Goal: Check status: Check status

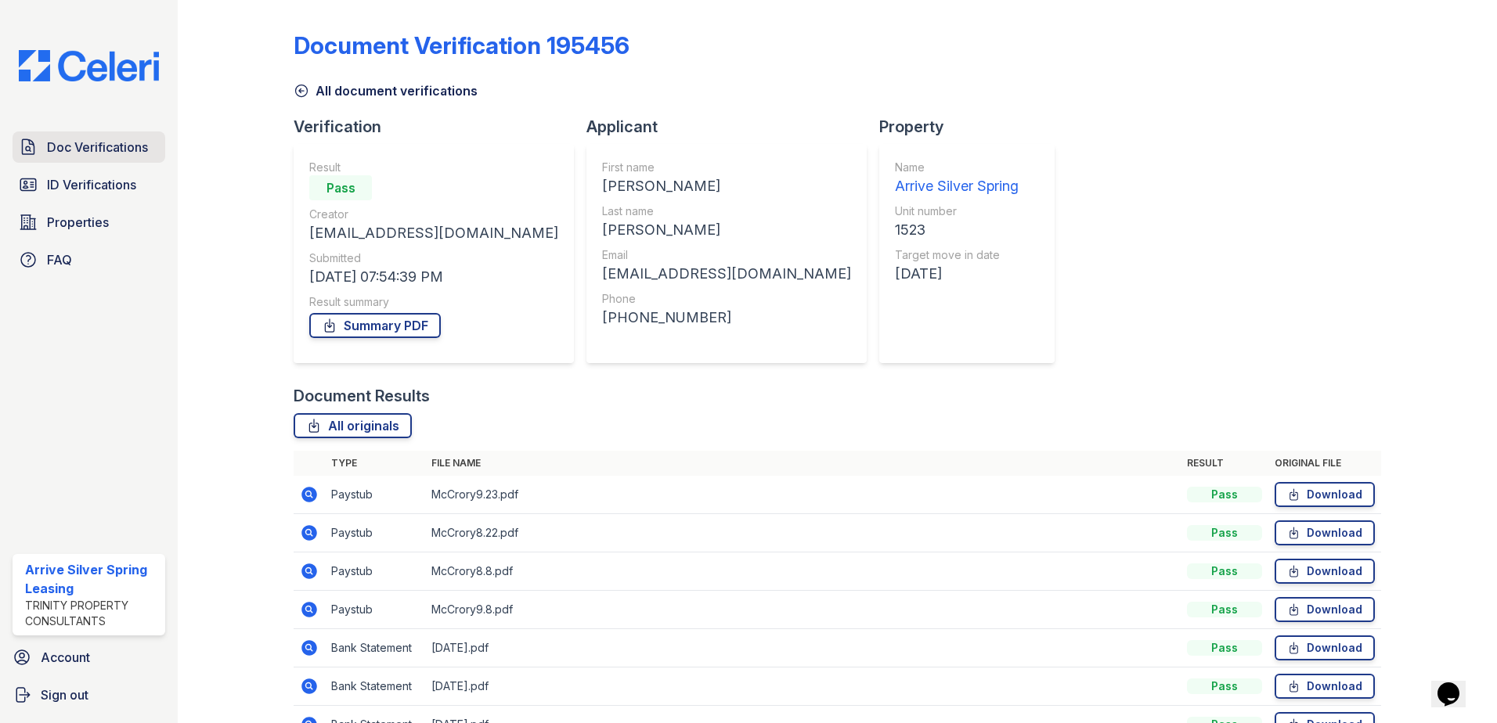
click at [89, 151] on span "Doc Verifications" at bounding box center [97, 147] width 101 height 19
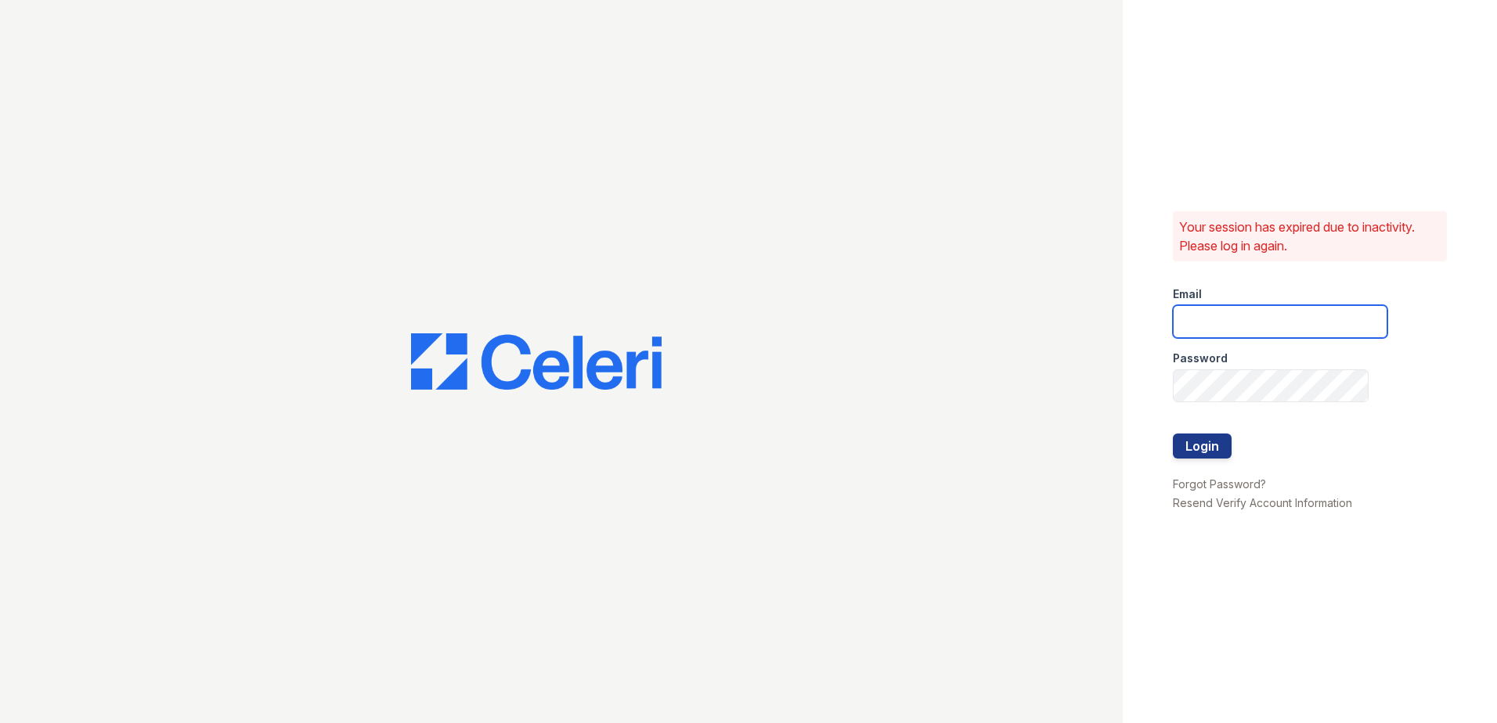
type input "arrivesilverspring@trinity-pm.com"
click at [1183, 442] on button "Login" at bounding box center [1202, 446] width 59 height 25
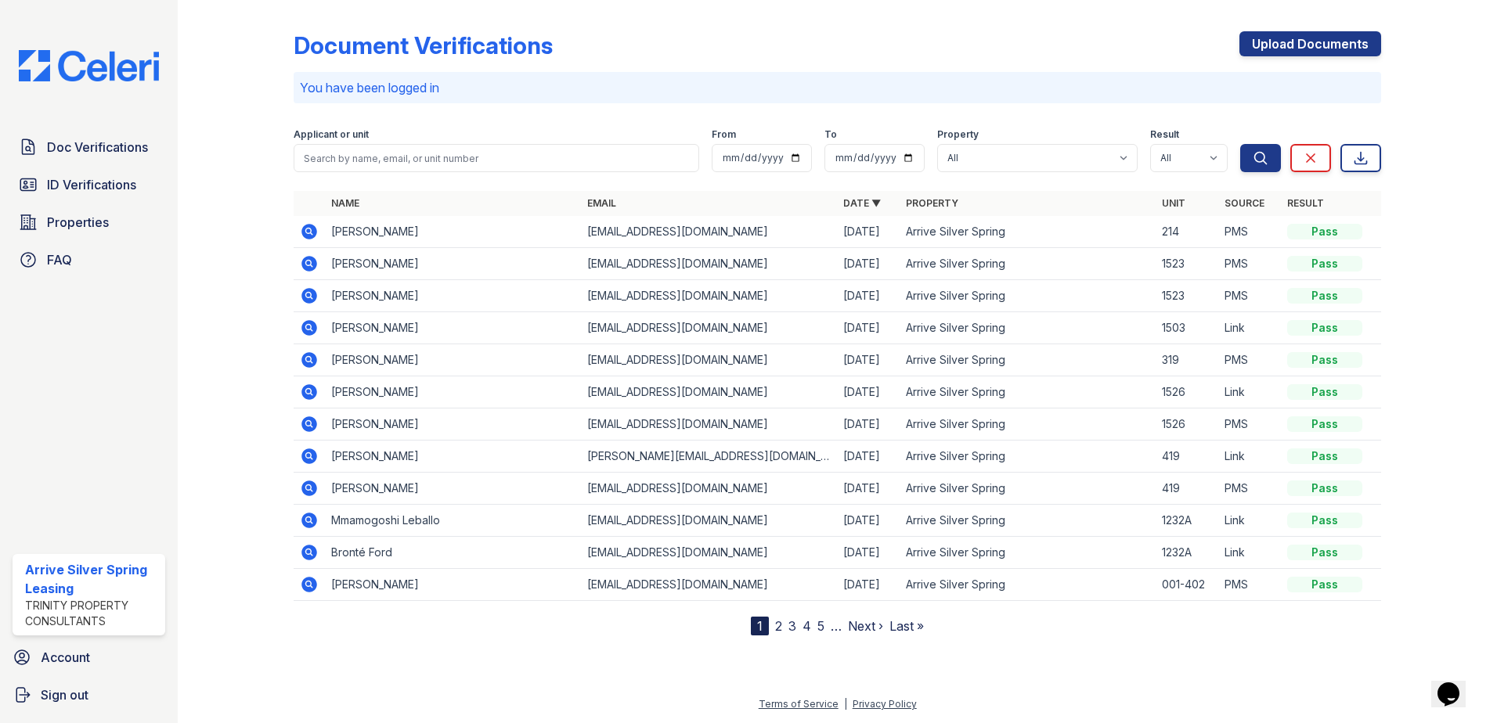
click at [307, 265] on icon at bounding box center [309, 263] width 19 height 19
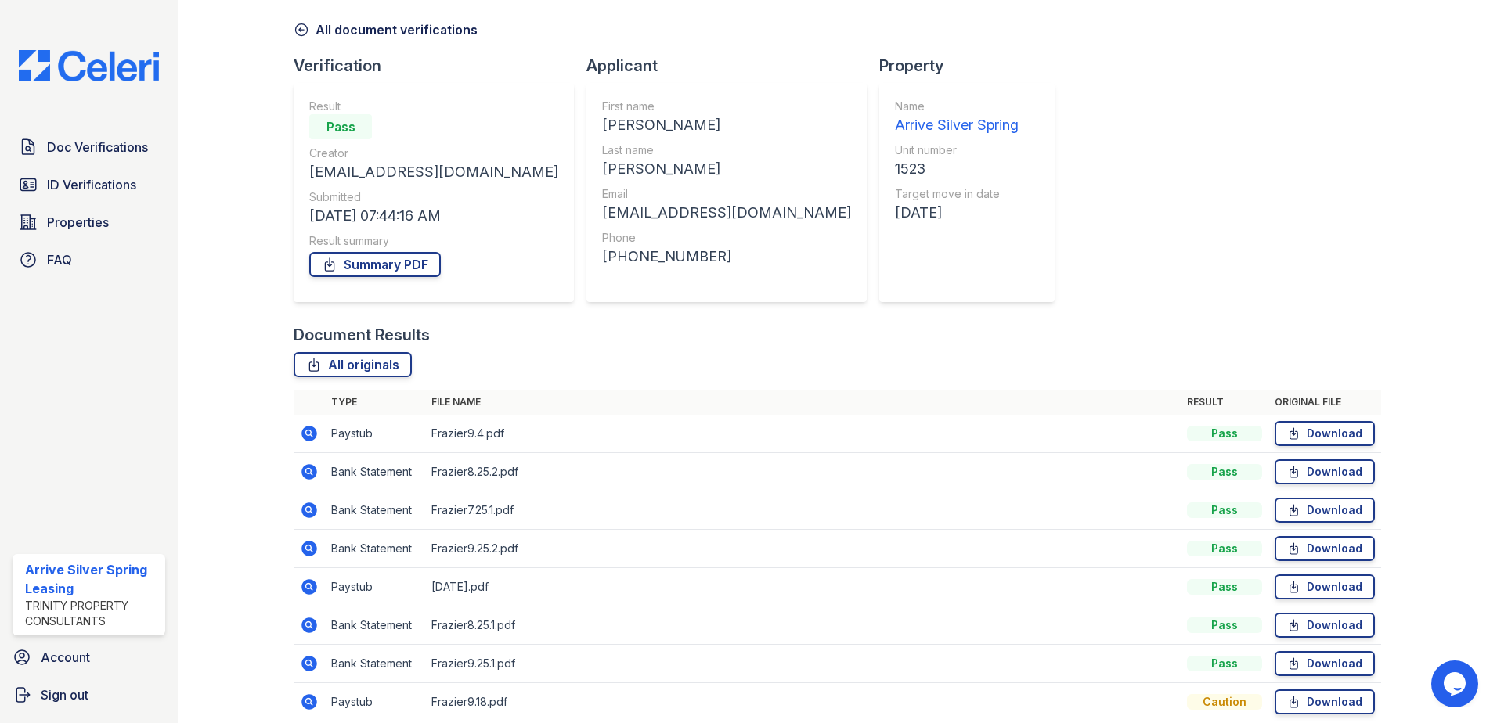
scroll to position [78, 0]
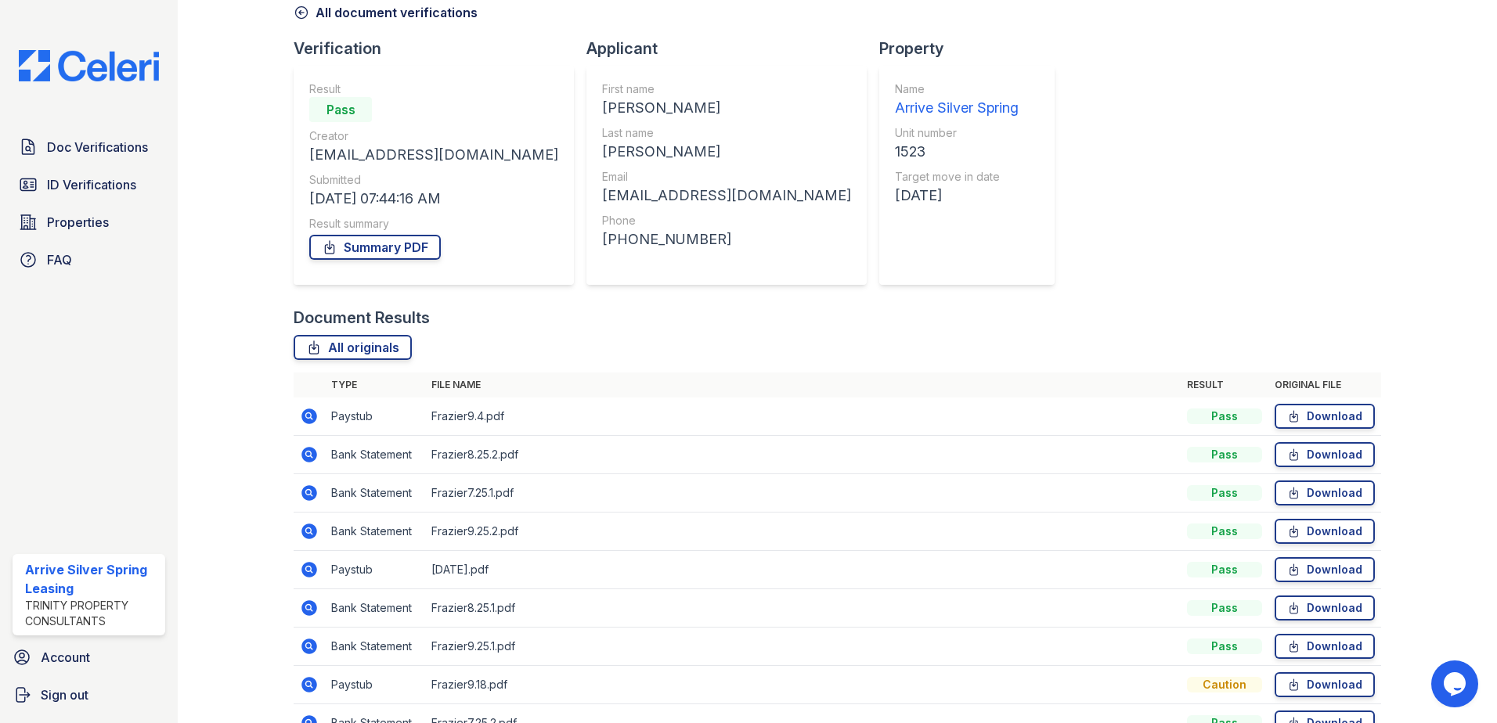
click at [311, 420] on icon at bounding box center [309, 417] width 16 height 16
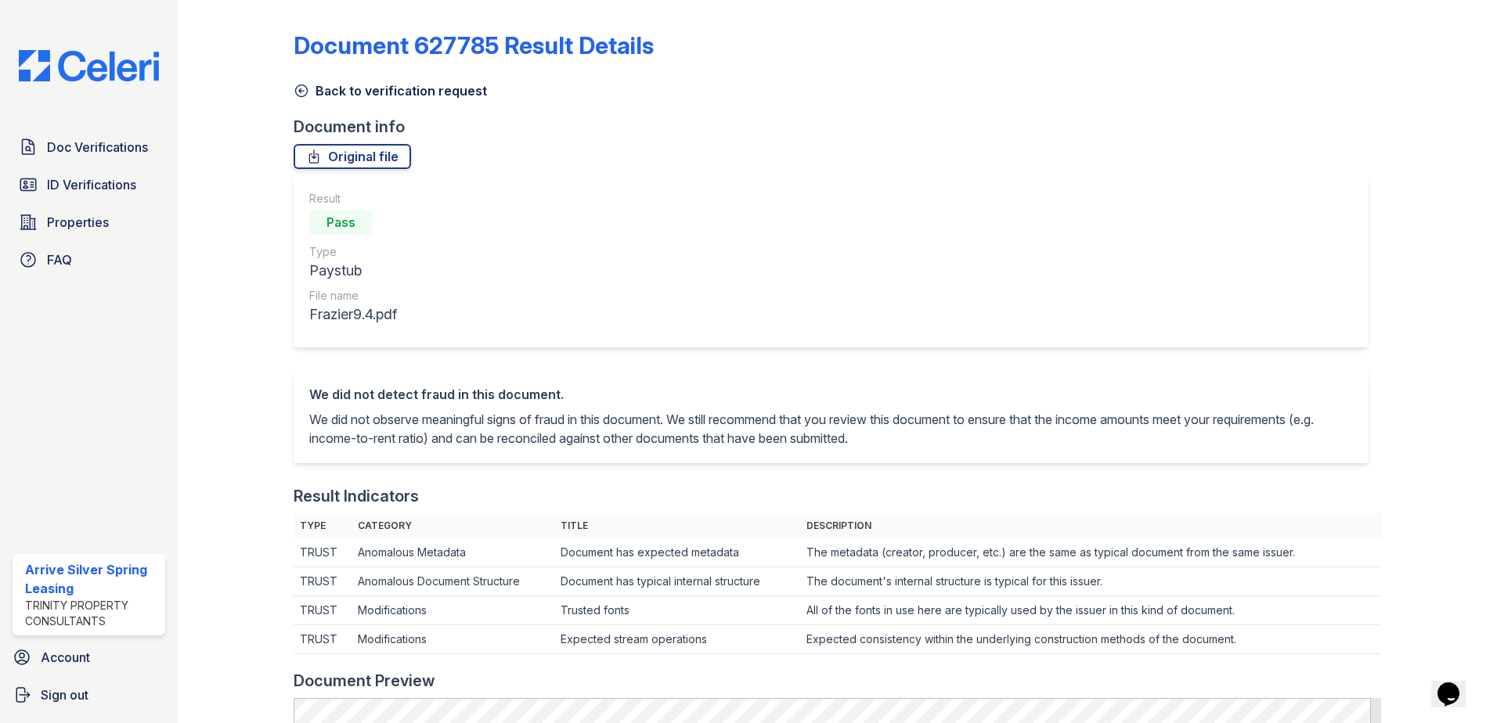
click at [300, 90] on icon at bounding box center [302, 91] width 16 height 16
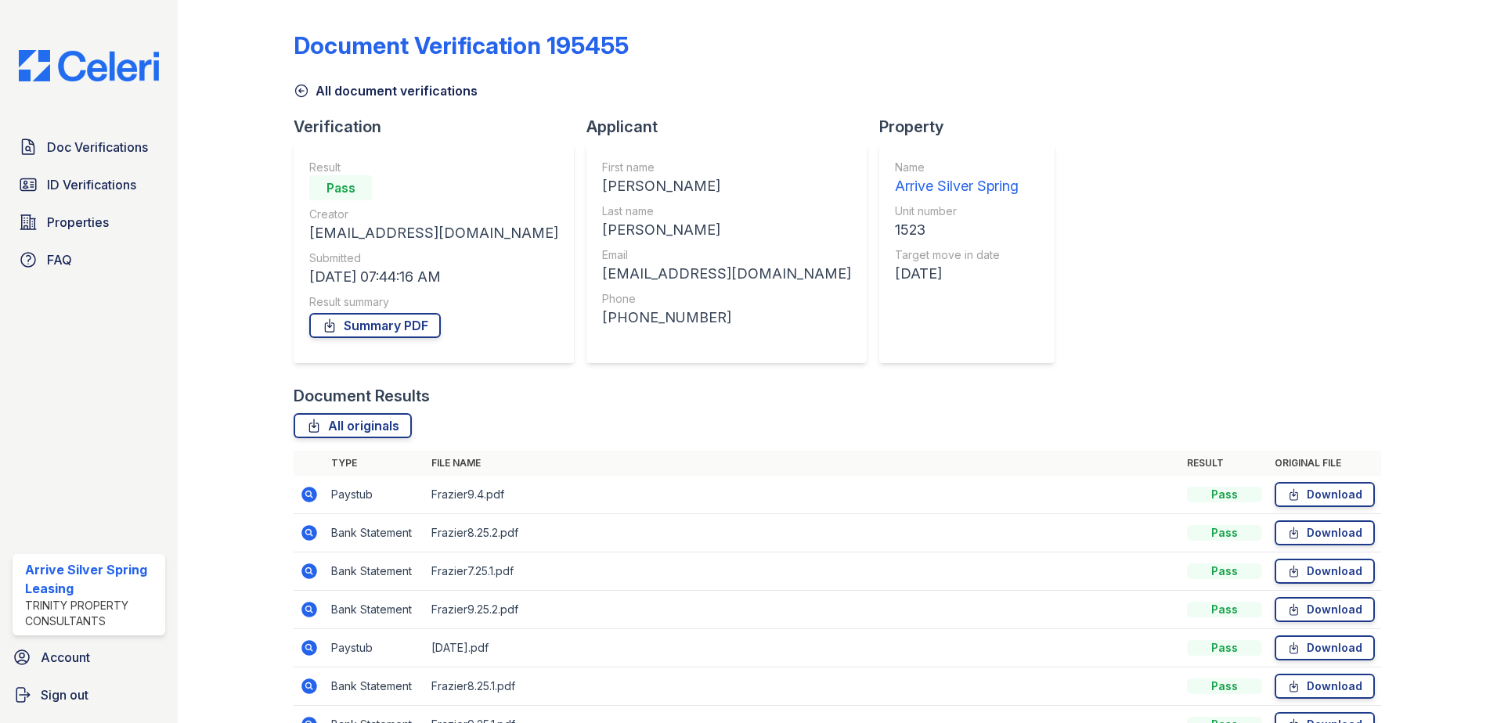
scroll to position [78, 0]
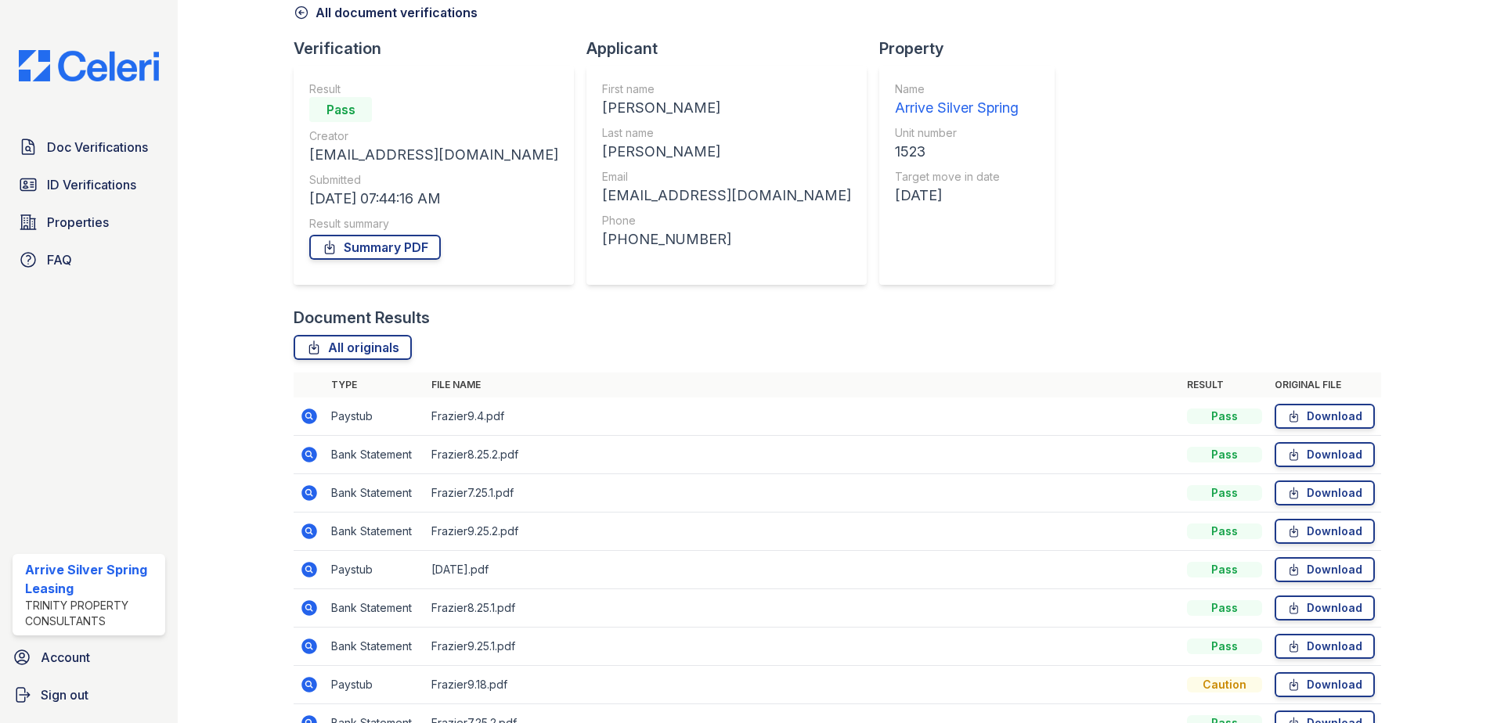
click at [308, 571] on icon at bounding box center [308, 569] width 4 height 4
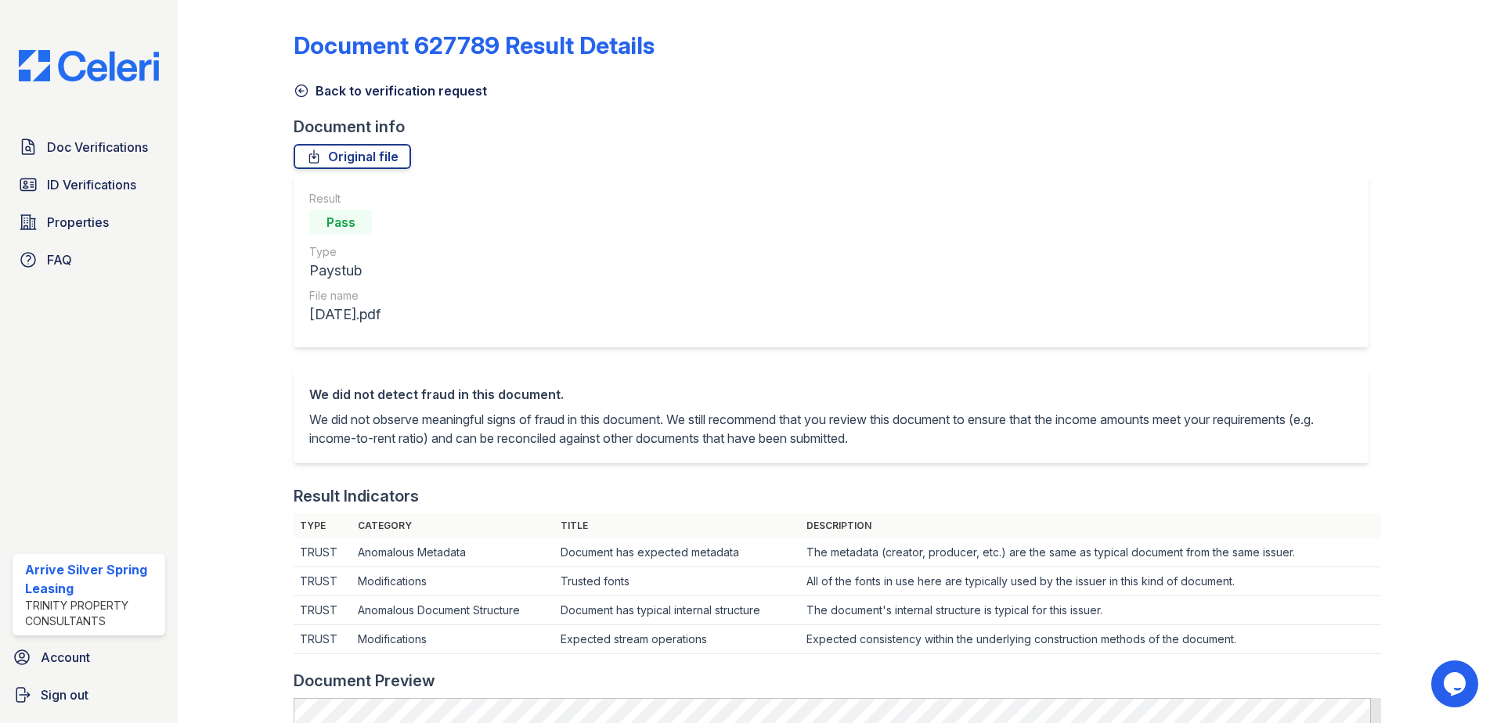
click at [299, 88] on icon at bounding box center [302, 91] width 16 height 16
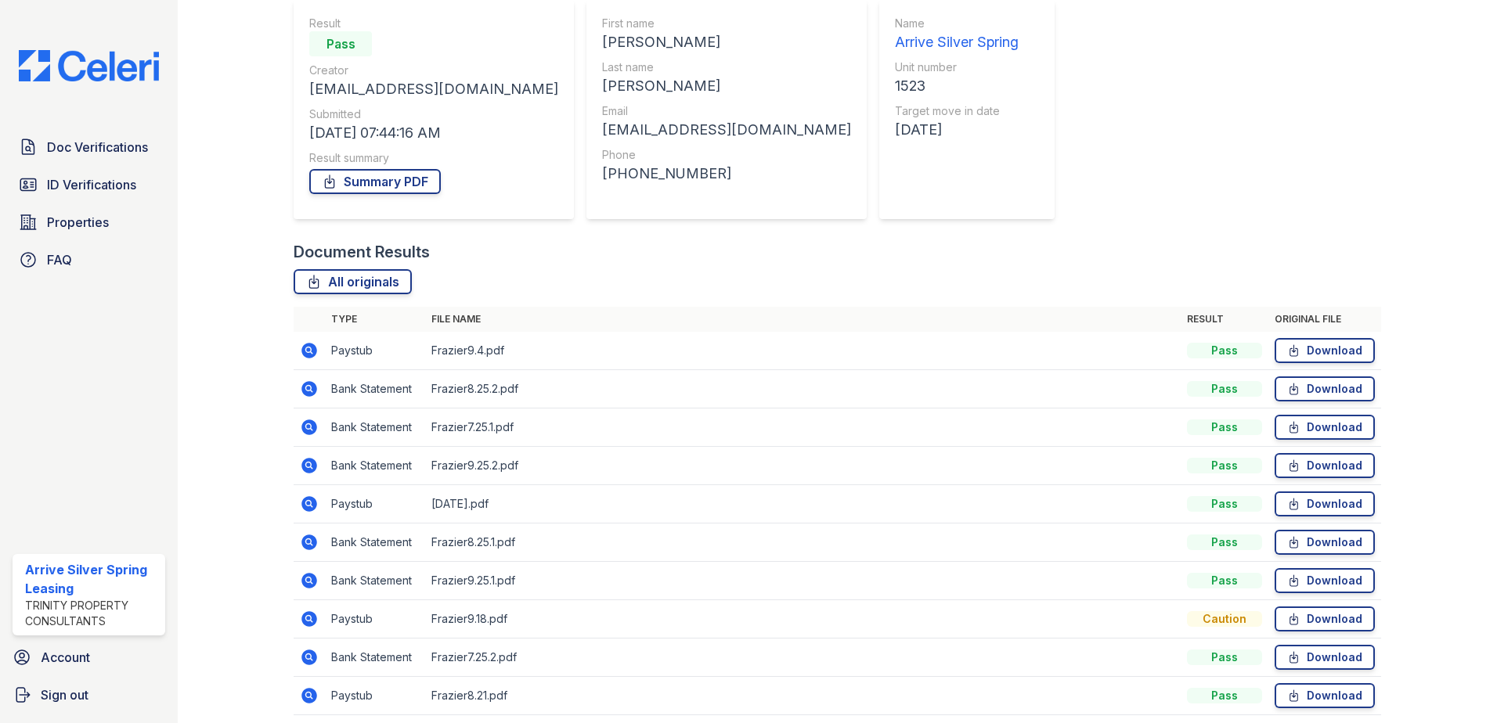
scroll to position [157, 0]
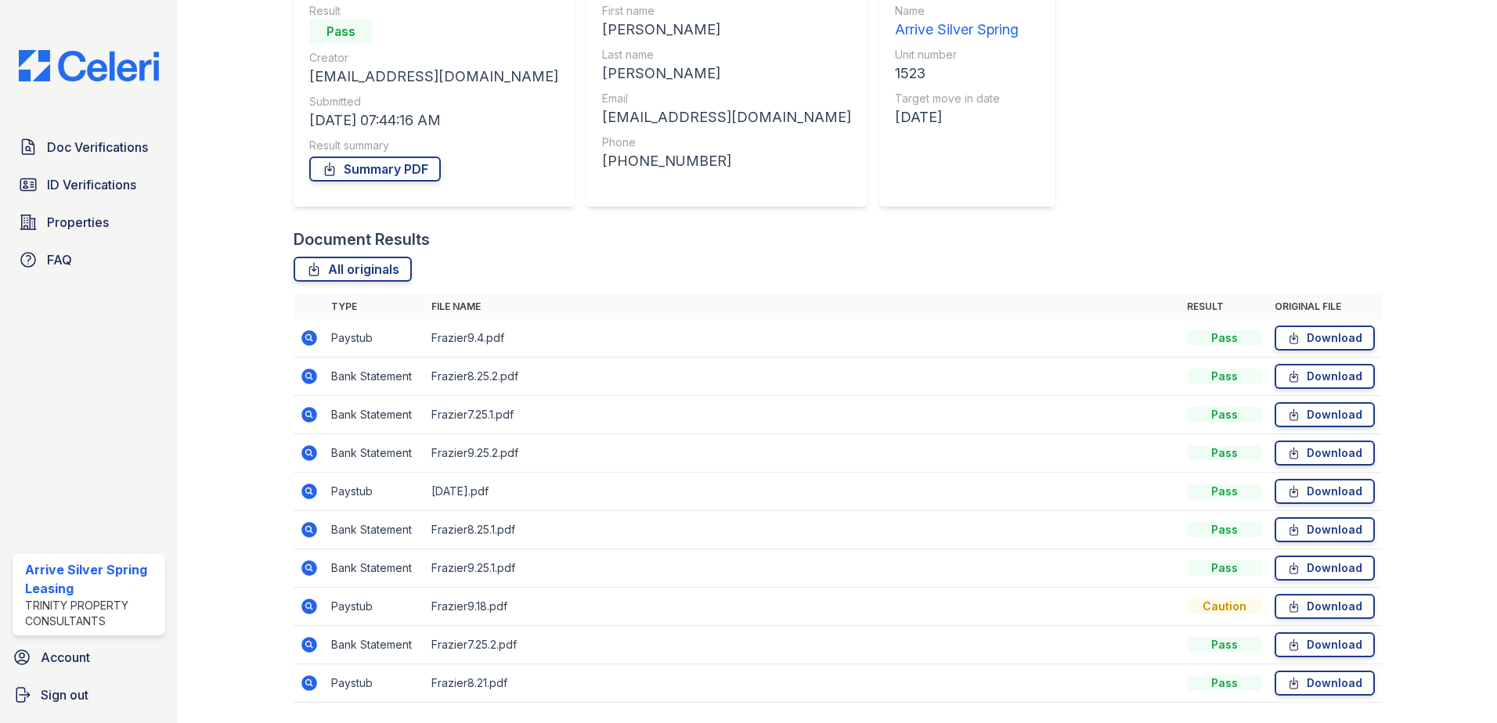
click at [308, 605] on icon at bounding box center [308, 605] width 4 height 4
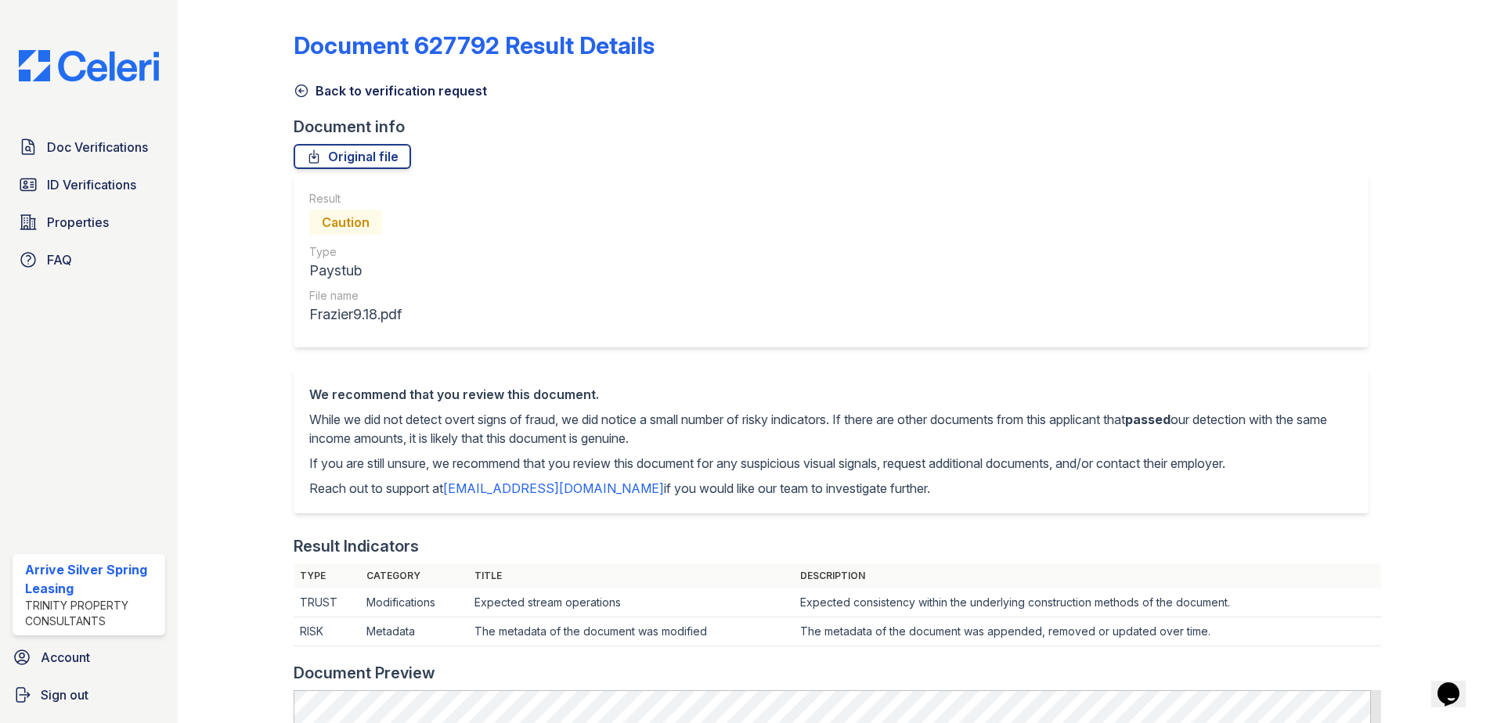
click at [304, 89] on icon at bounding box center [302, 91] width 16 height 16
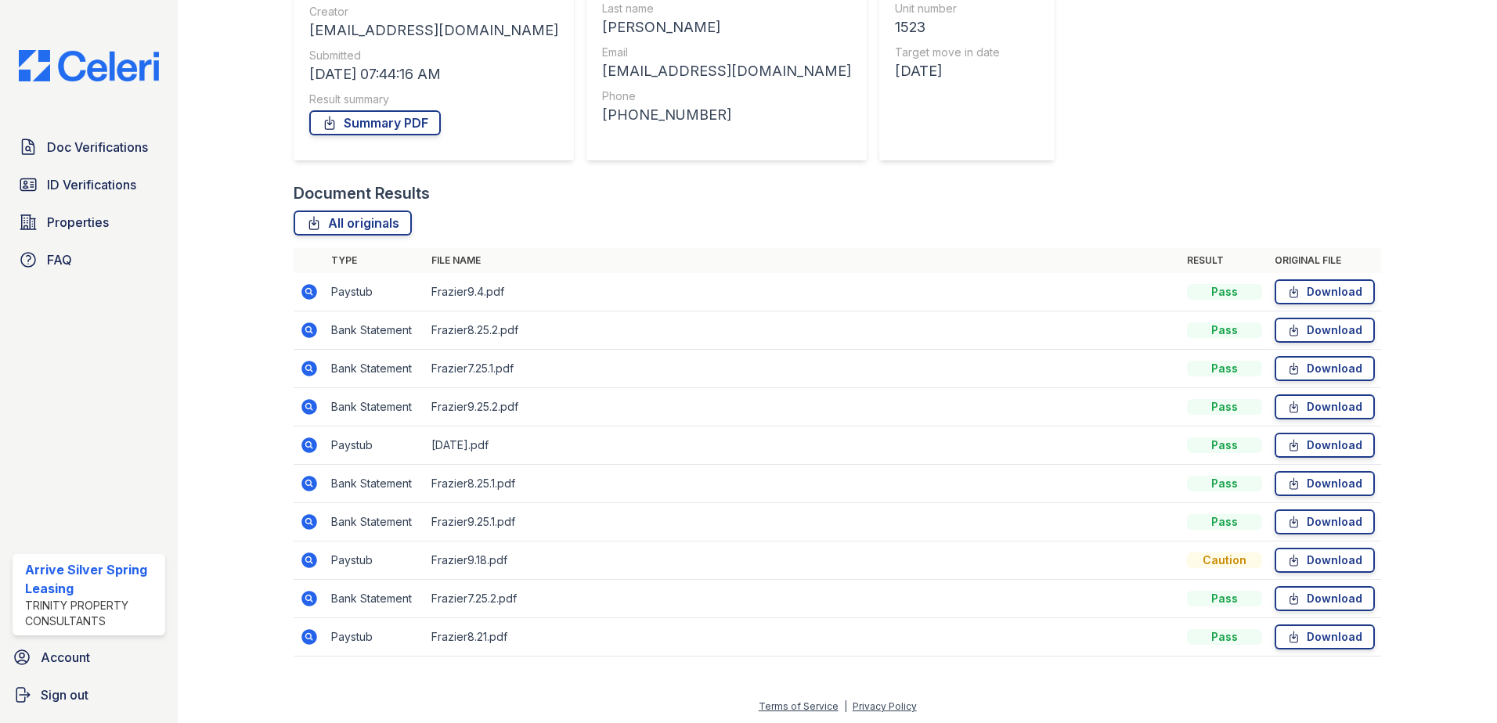
scroll to position [205, 0]
click at [305, 632] on icon at bounding box center [309, 634] width 19 height 19
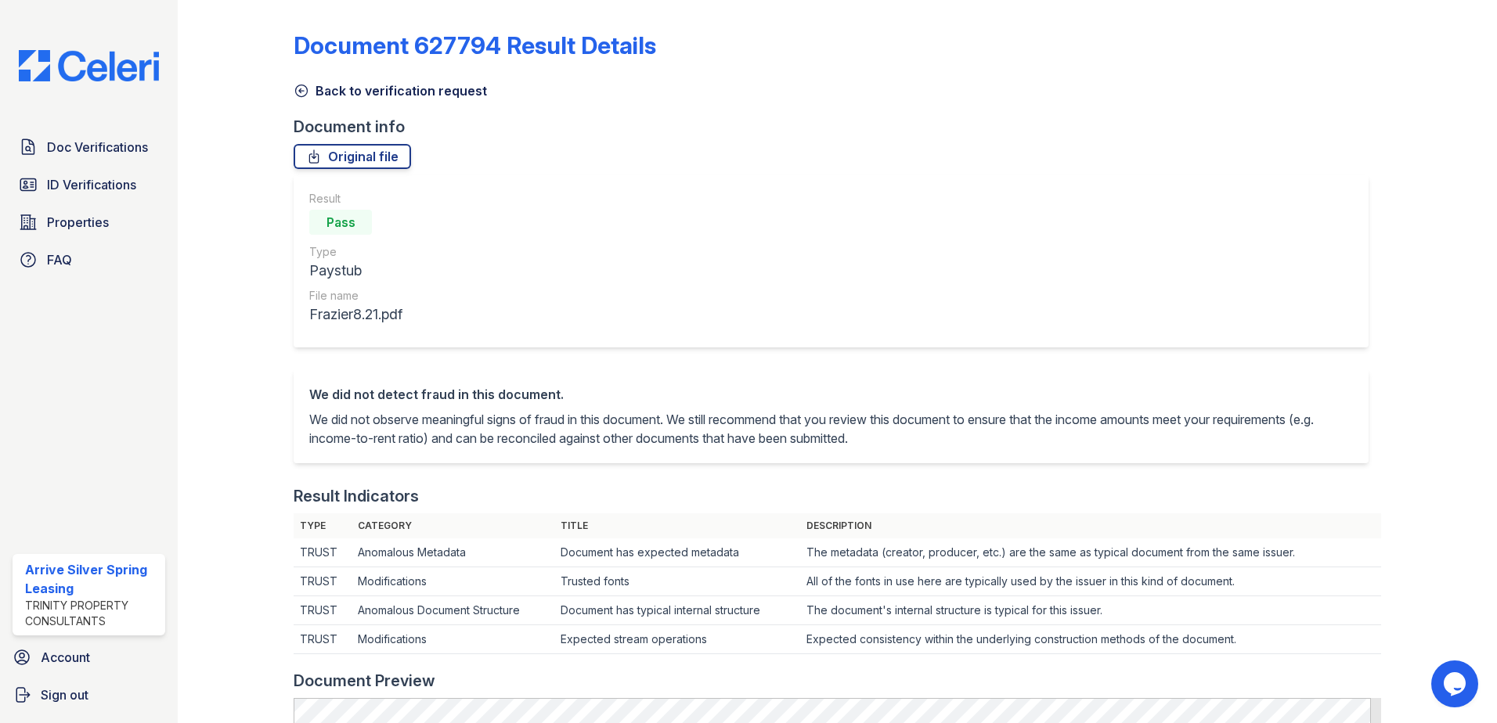
click at [306, 90] on icon at bounding box center [302, 91] width 12 height 12
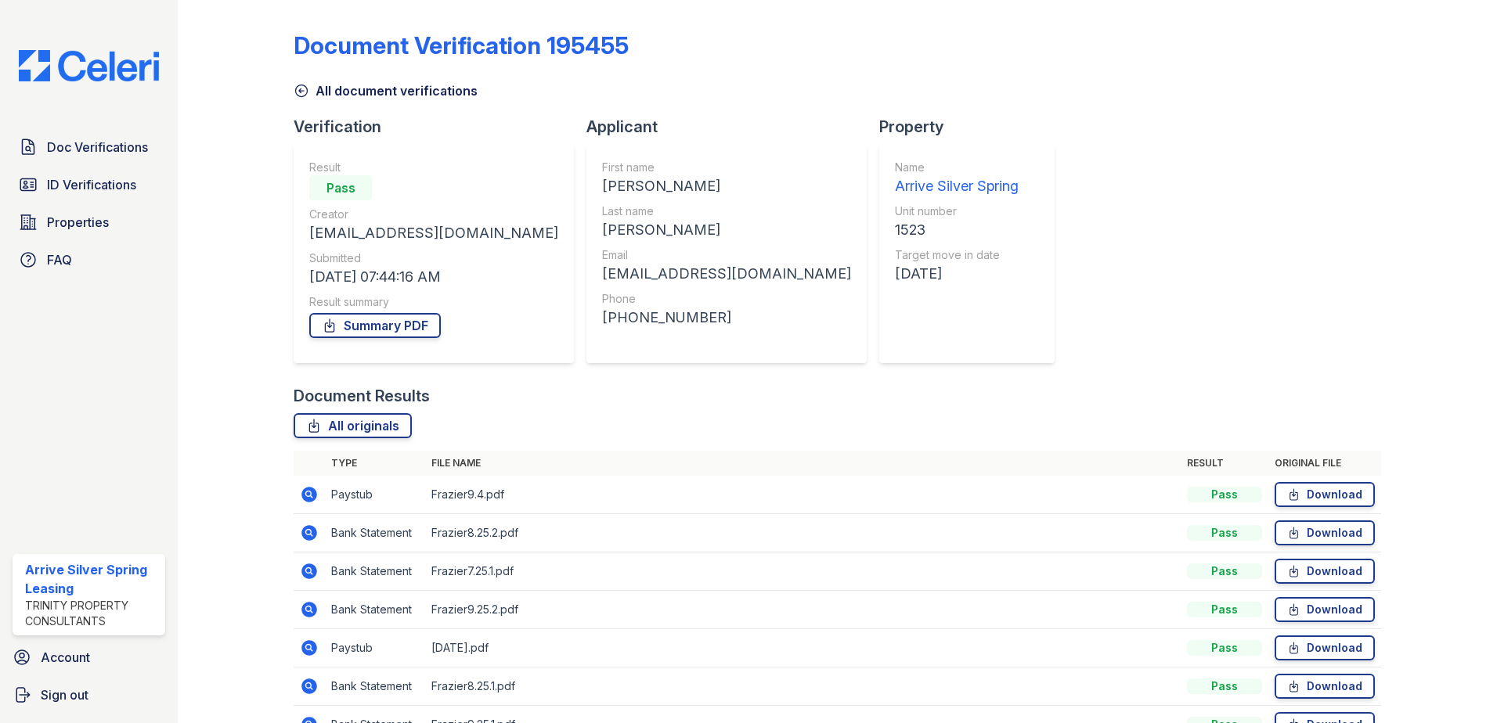
click at [309, 491] on icon at bounding box center [309, 495] width 16 height 16
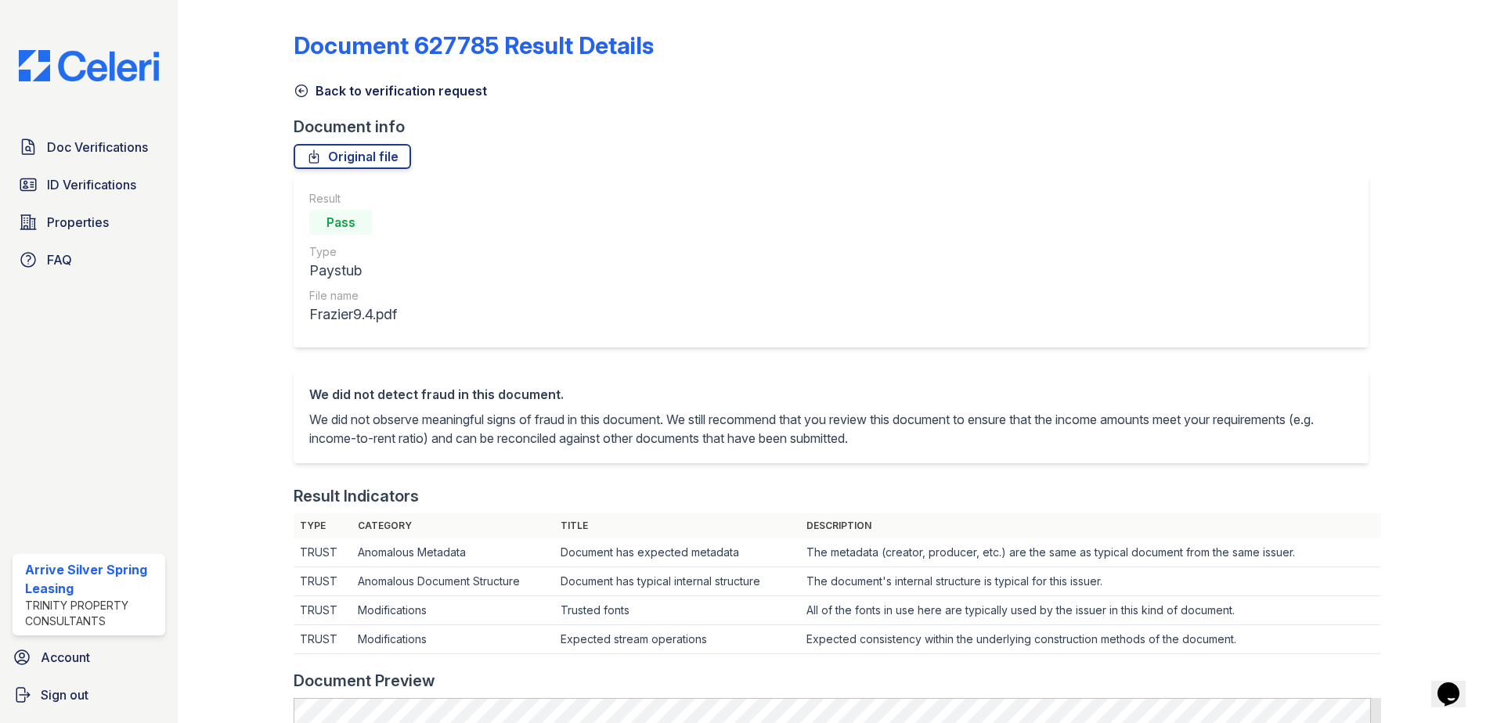
click at [301, 93] on icon at bounding box center [302, 91] width 16 height 16
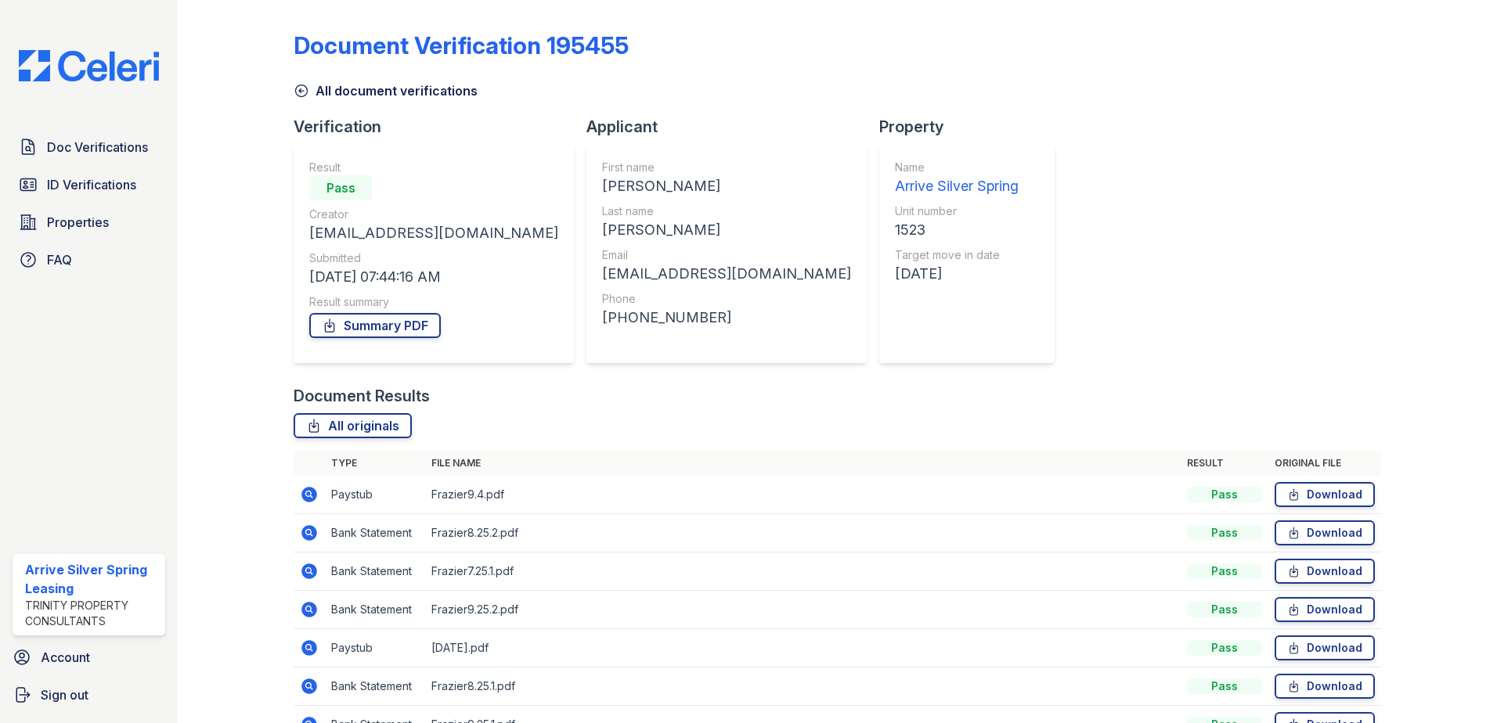
click at [303, 91] on icon at bounding box center [302, 91] width 12 height 12
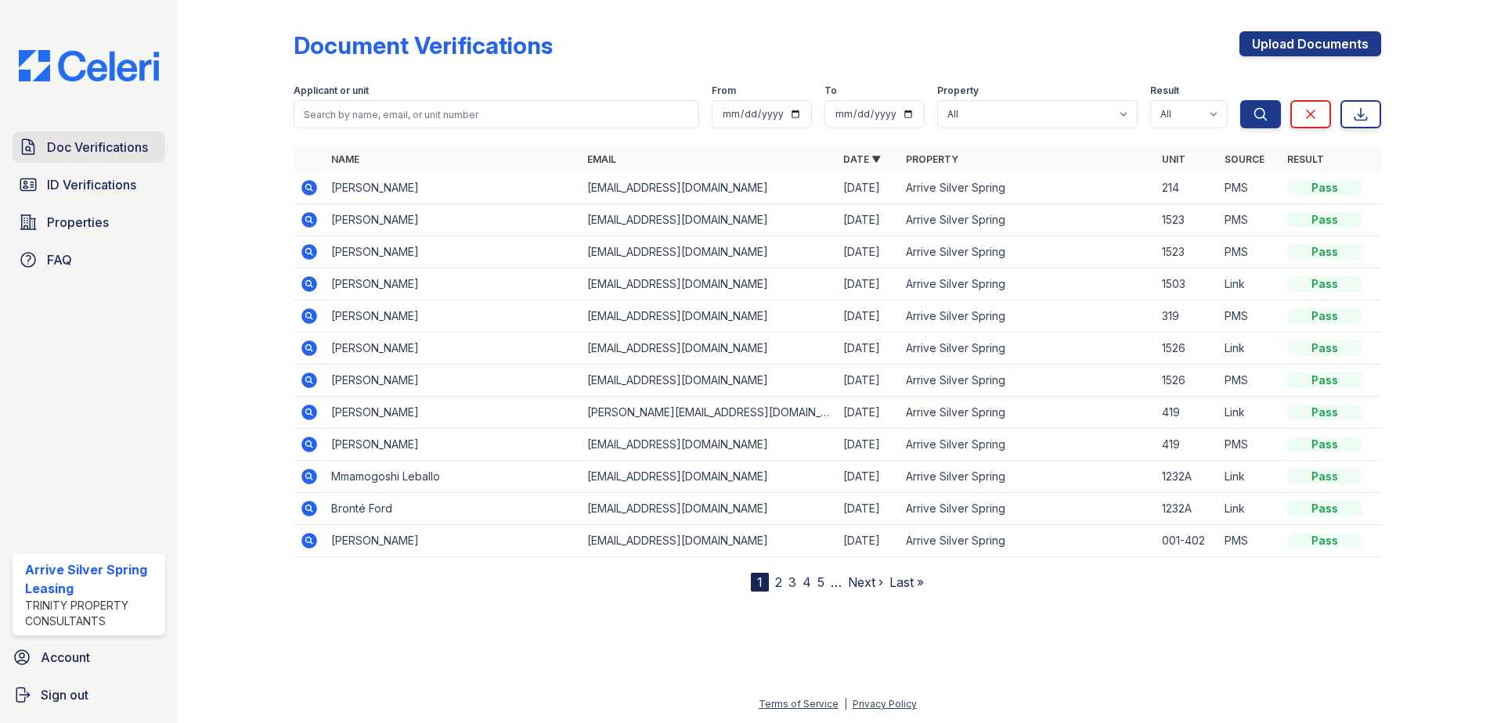
click at [97, 139] on span "Doc Verifications" at bounding box center [97, 147] width 101 height 19
click at [307, 253] on icon at bounding box center [309, 252] width 19 height 19
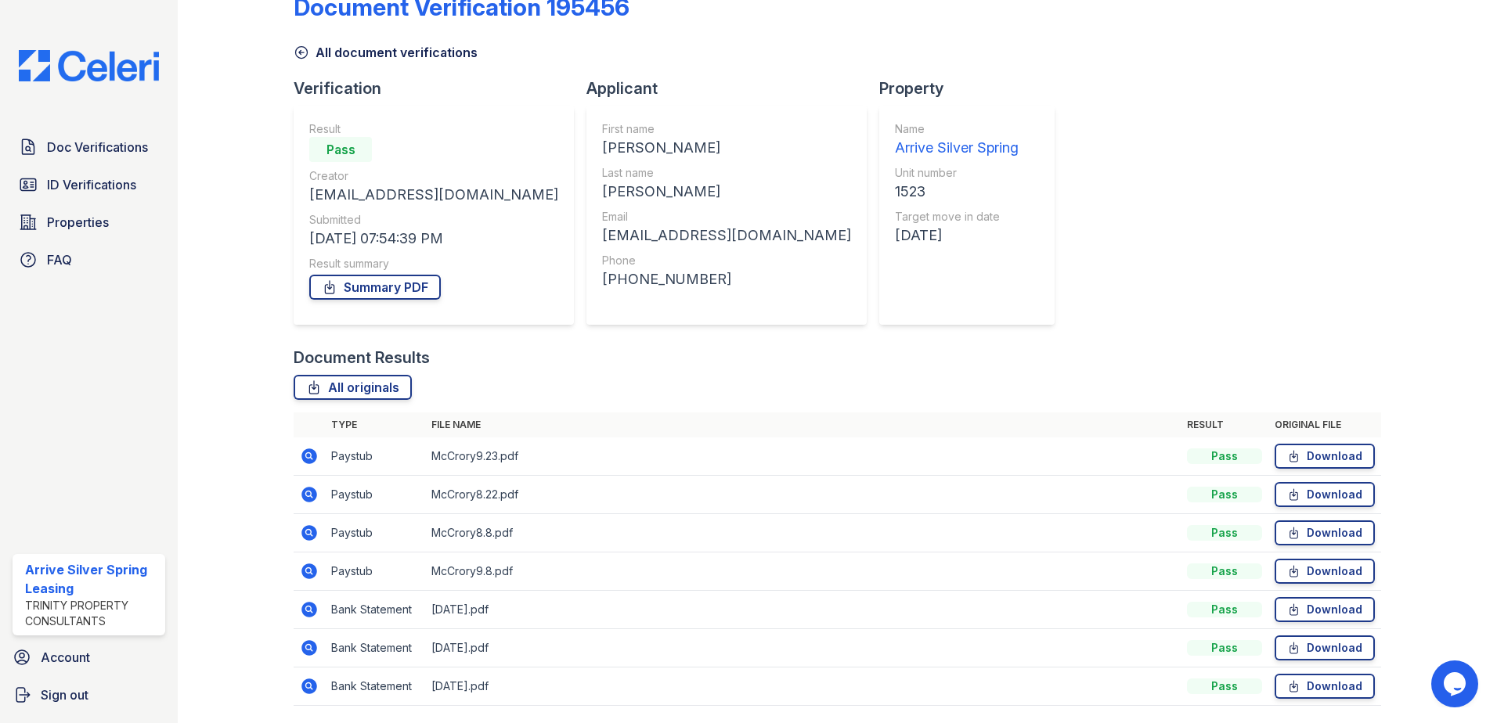
scroll to position [90, 0]
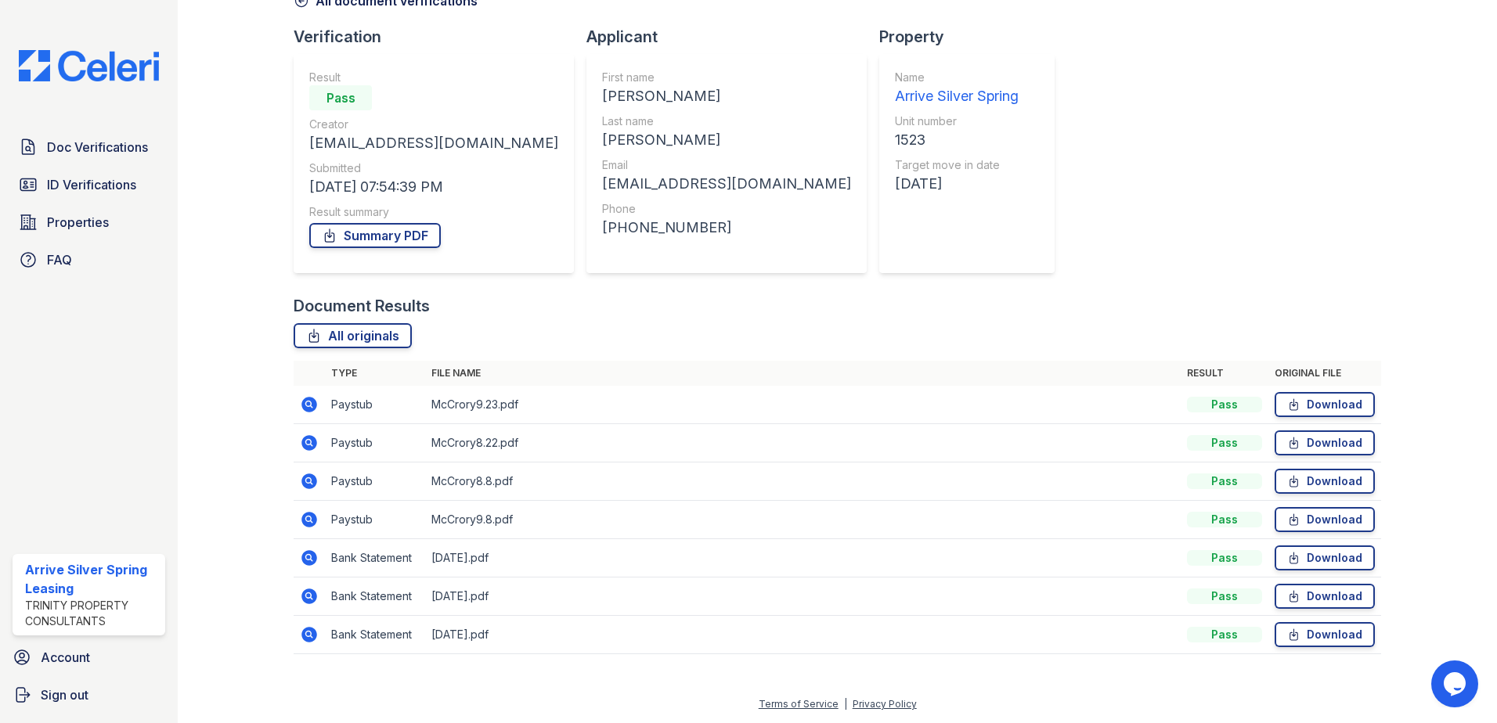
click at [307, 403] on icon at bounding box center [308, 404] width 4 height 4
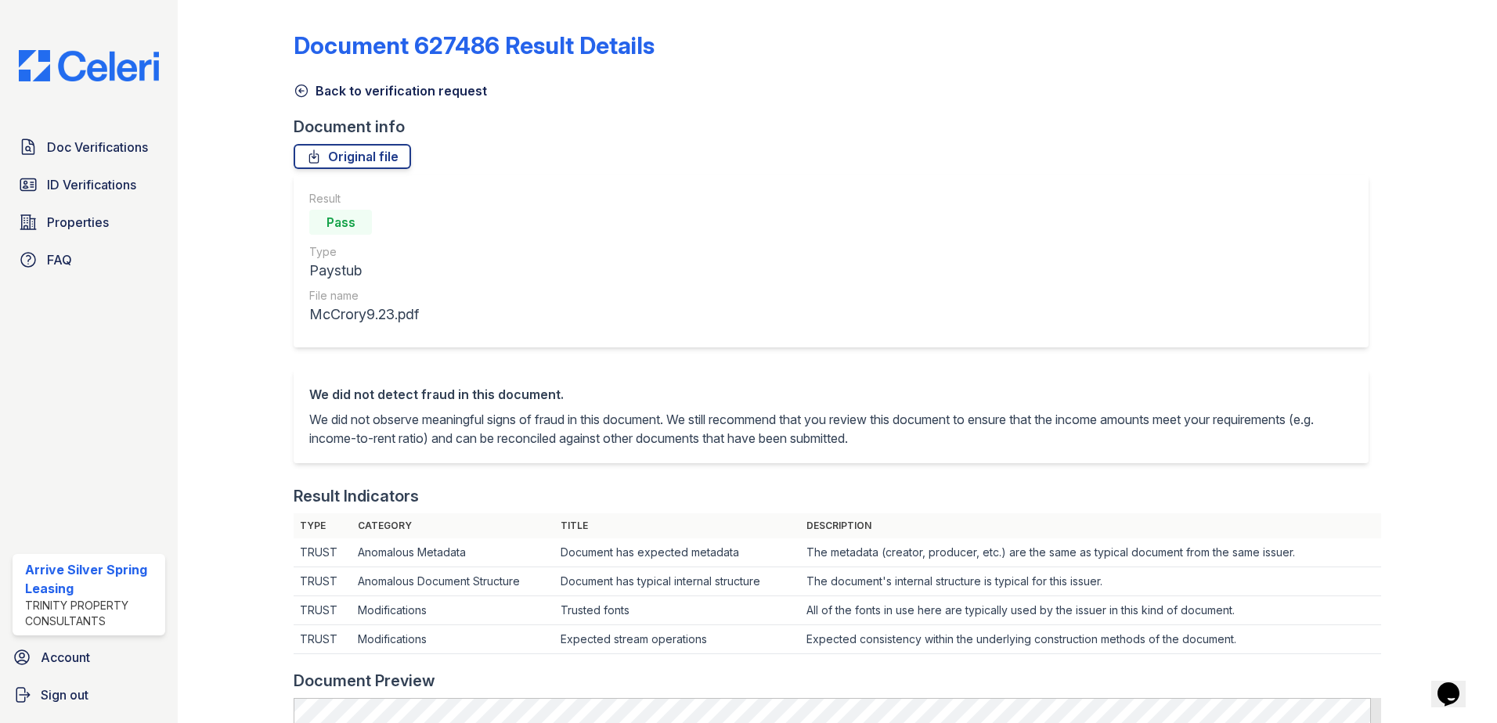
click at [292, 92] on div at bounding box center [248, 713] width 91 height 1415
click at [304, 91] on icon at bounding box center [302, 91] width 16 height 16
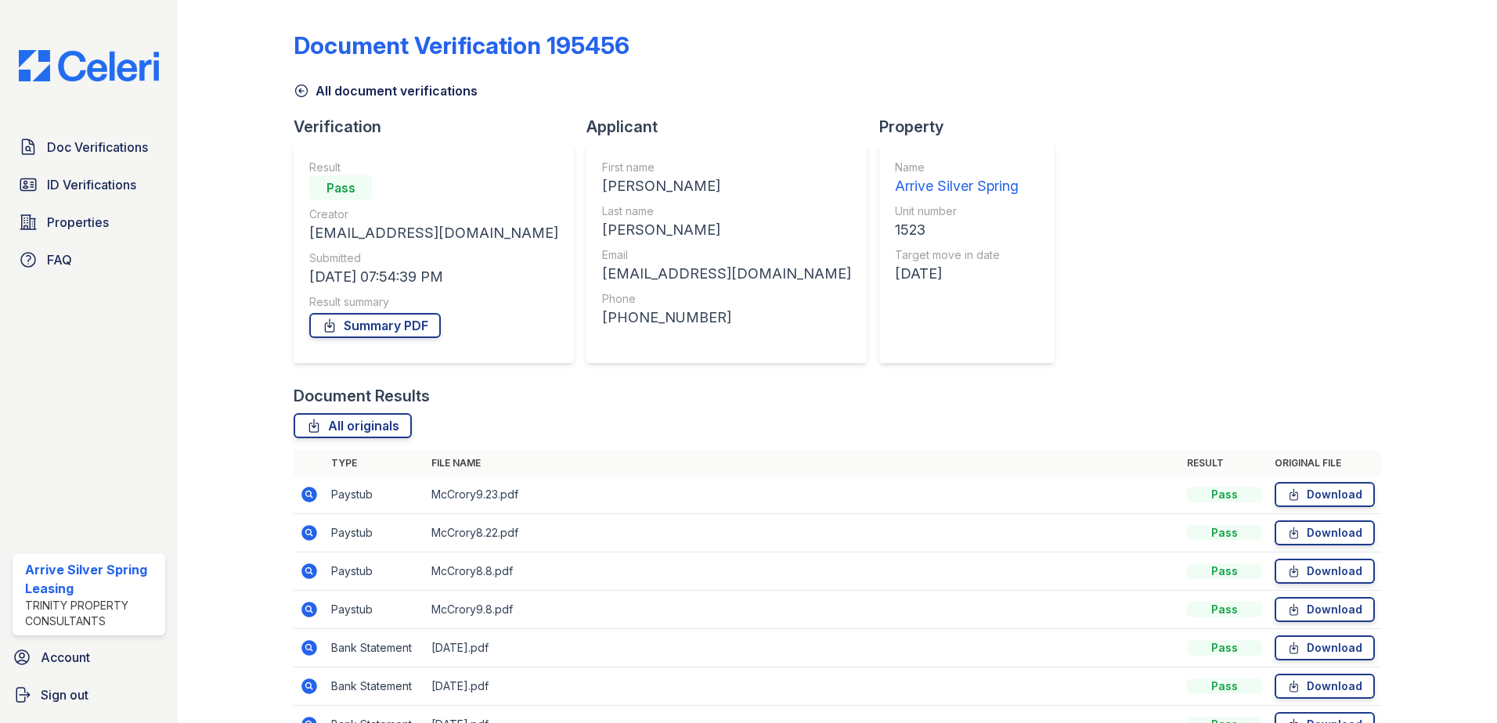
click at [313, 613] on icon at bounding box center [309, 610] width 16 height 16
